Goal: Information Seeking & Learning: Learn about a topic

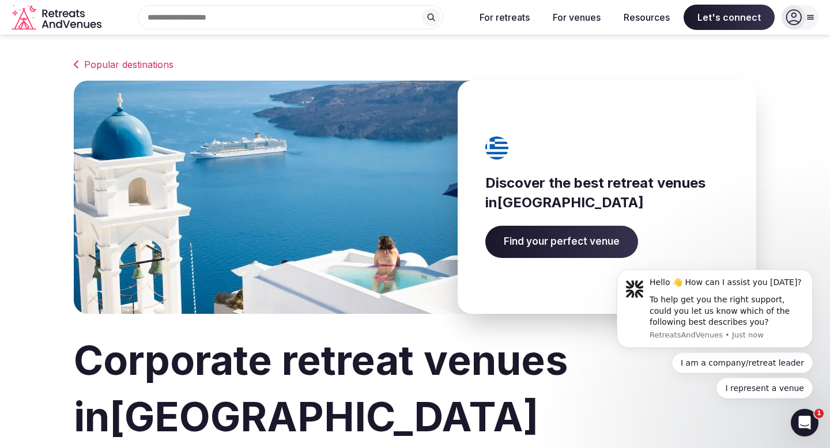
click at [98, 65] on link "Popular destinations" at bounding box center [415, 65] width 682 height 14
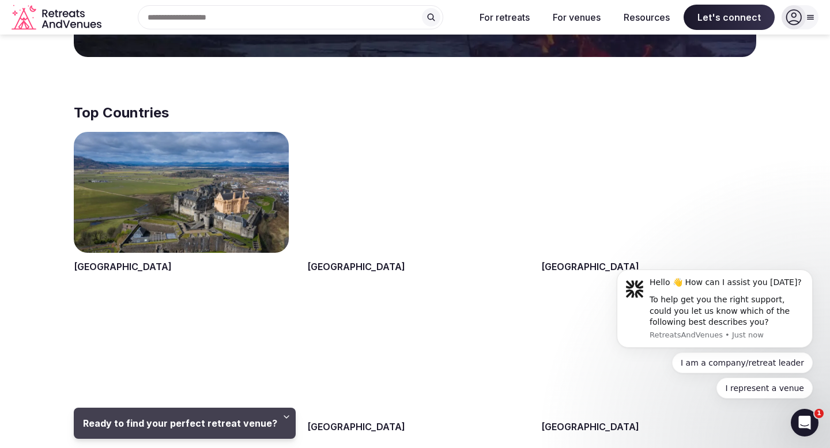
scroll to position [548, 0]
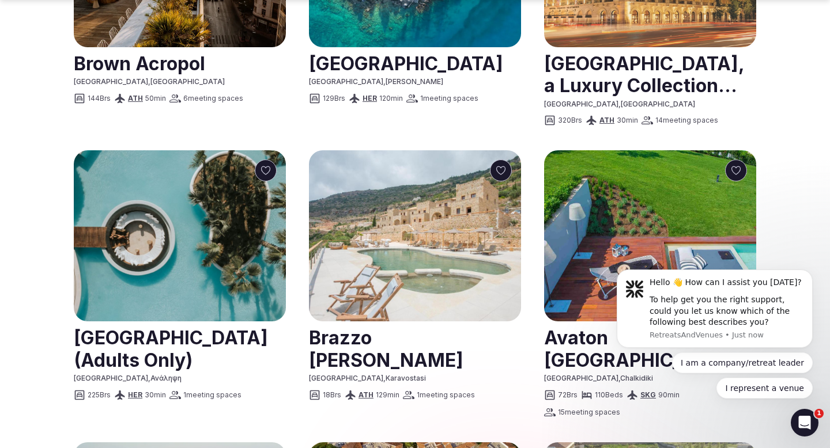
scroll to position [919, 0]
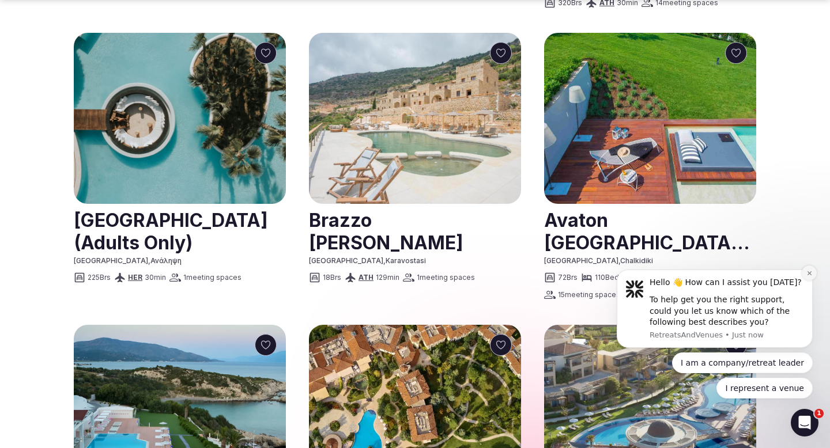
click at [808, 267] on button "Dismiss notification" at bounding box center [809, 273] width 15 height 15
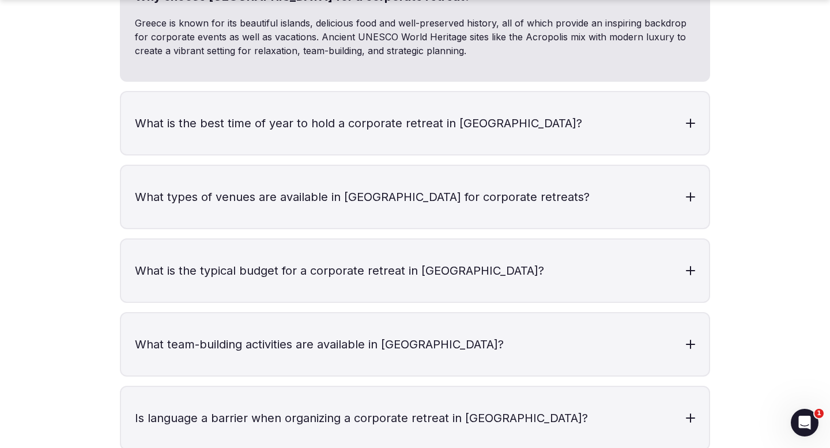
scroll to position [2658, 0]
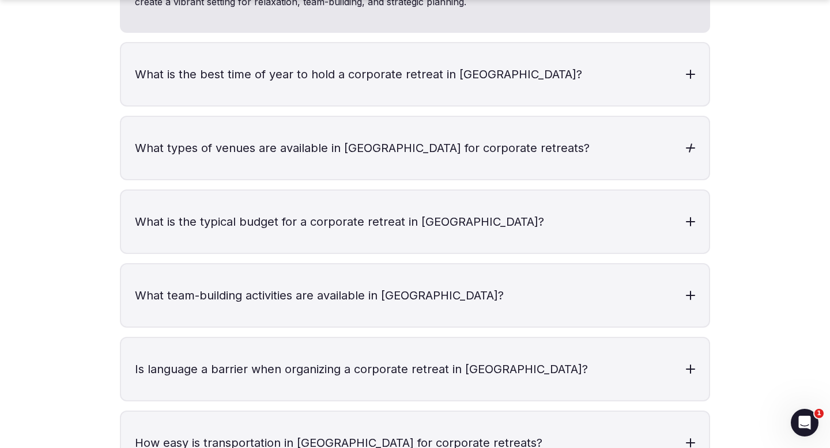
click at [654, 73] on h3 "What is the best time of year to hold a corporate retreat in [GEOGRAPHIC_DATA]?" at bounding box center [415, 74] width 588 height 62
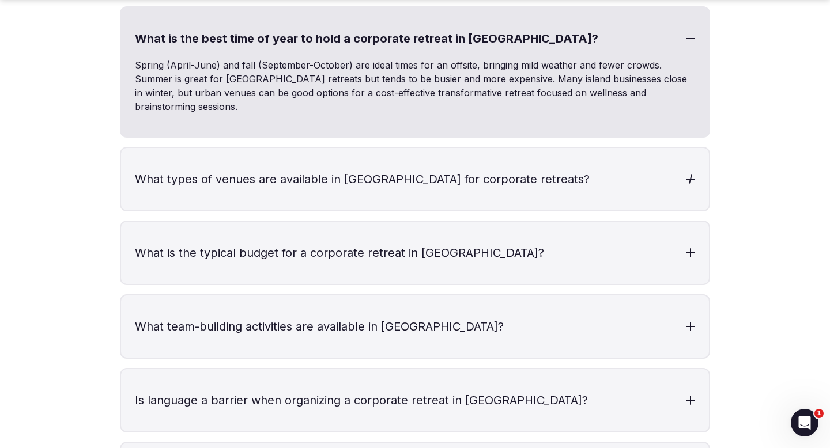
scroll to position [2865, 0]
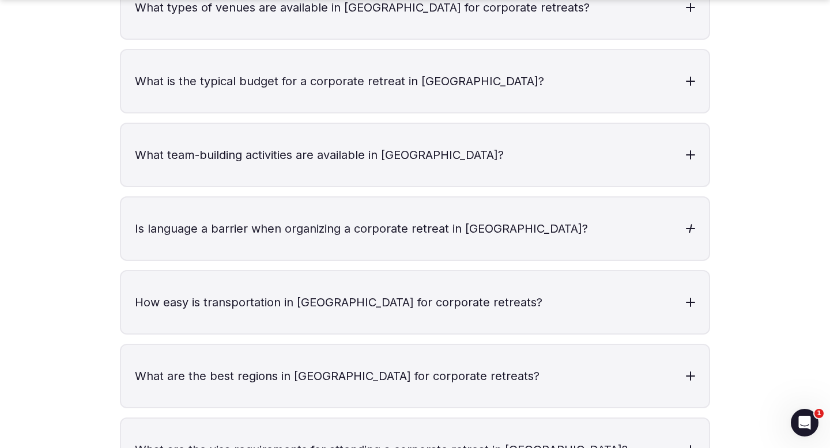
click at [642, 161] on div "Why choose [GEOGRAPHIC_DATA] for a corporate retreat? [GEOGRAPHIC_DATA] is know…" at bounding box center [415, 206] width 590 height 996
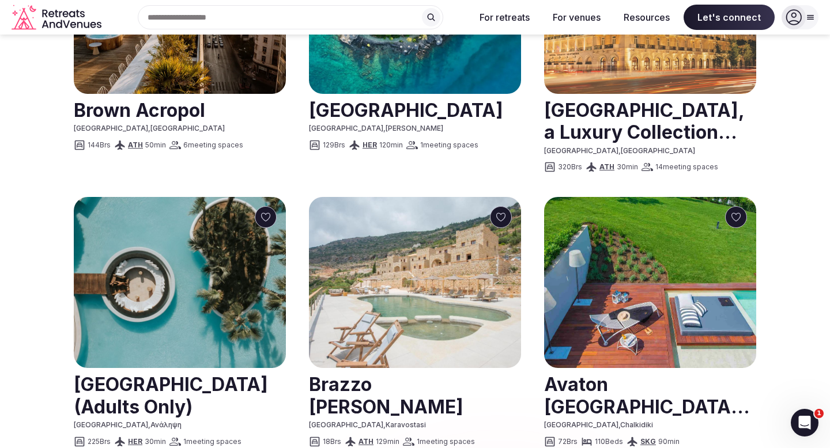
scroll to position [718, 0]
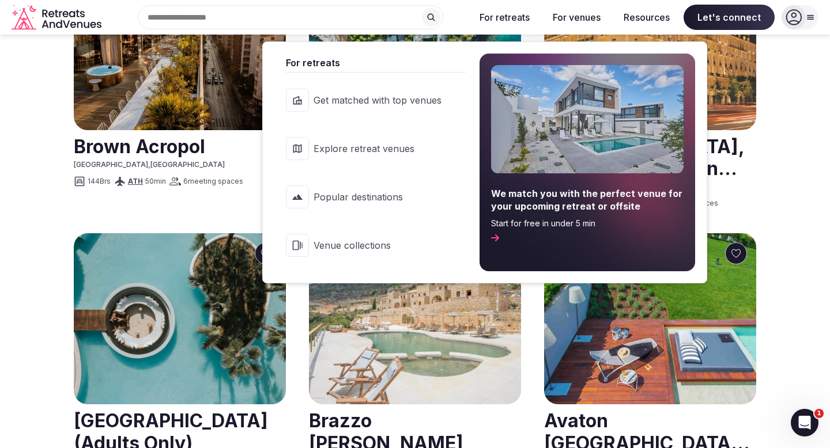
click at [517, 6] on button "For retreats" at bounding box center [504, 17] width 69 height 25
